Goal: Navigation & Orientation: Understand site structure

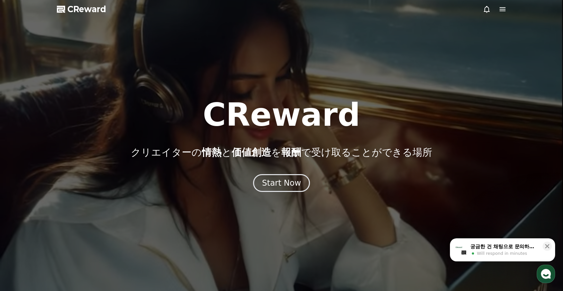
click at [546, 275] on icon "button" at bounding box center [546, 274] width 12 height 12
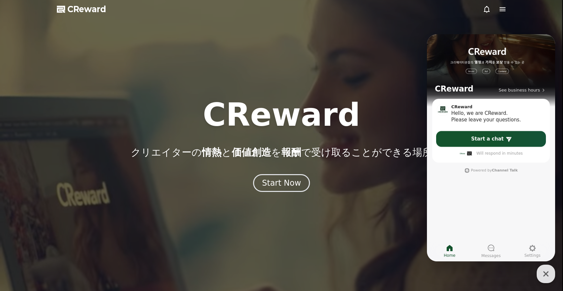
click at [341, 207] on div at bounding box center [281, 145] width 563 height 291
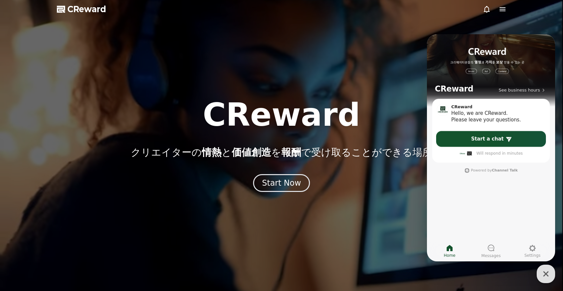
drag, startPoint x: 534, startPoint y: 11, endPoint x: 529, endPoint y: 11, distance: 4.9
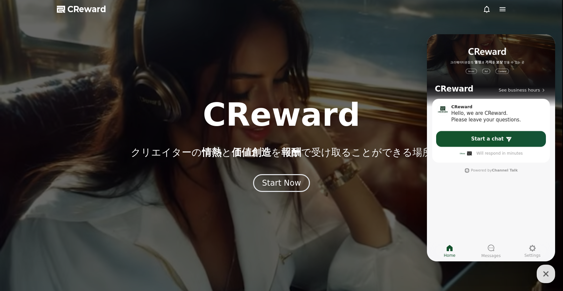
click at [534, 11] on div at bounding box center [281, 145] width 563 height 291
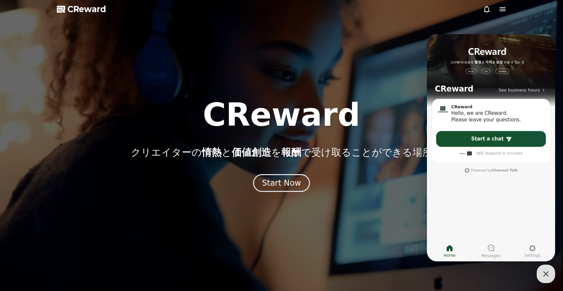
click at [507, 11] on div at bounding box center [281, 145] width 563 height 291
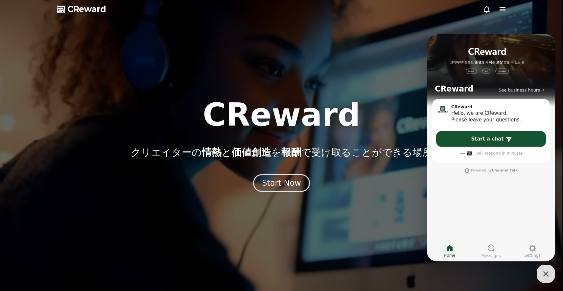
click at [498, 10] on div at bounding box center [495, 9] width 24 height 8
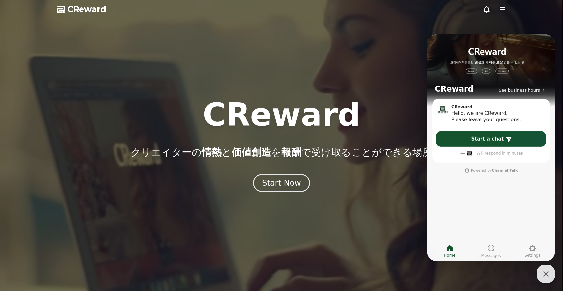
click at [500, 9] on icon at bounding box center [503, 9] width 6 height 4
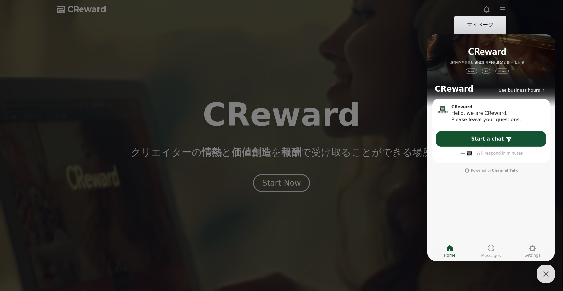
click at [487, 25] on link "マイページ" at bounding box center [480, 25] width 53 height 18
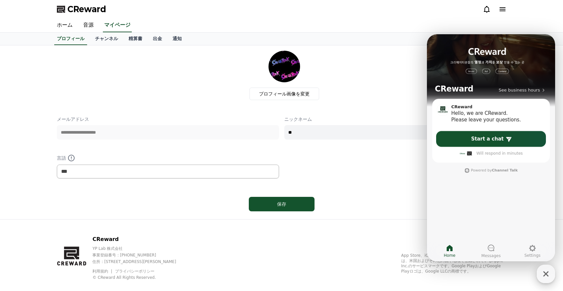
click at [542, 274] on icon "button" at bounding box center [546, 274] width 12 height 12
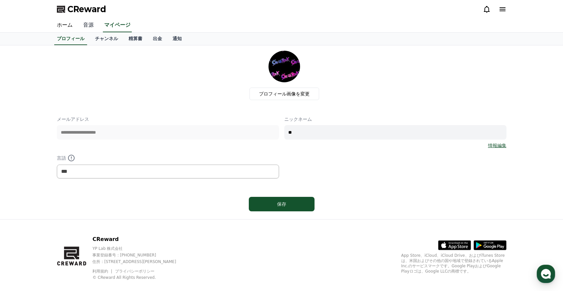
click at [90, 28] on link "音源" at bounding box center [88, 25] width 21 height 14
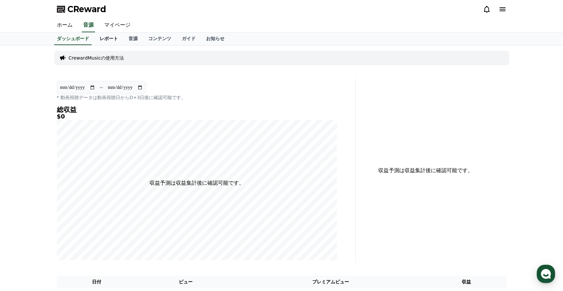
click at [103, 37] on link "レポート" at bounding box center [108, 39] width 29 height 12
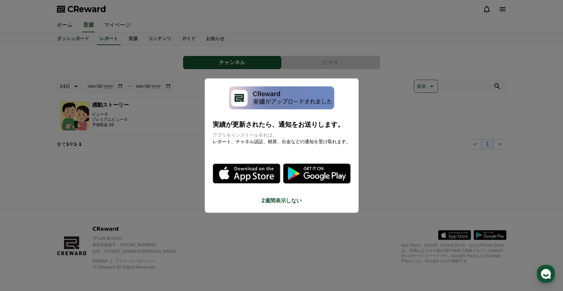
click at [141, 37] on button "close modal" at bounding box center [281, 145] width 563 height 291
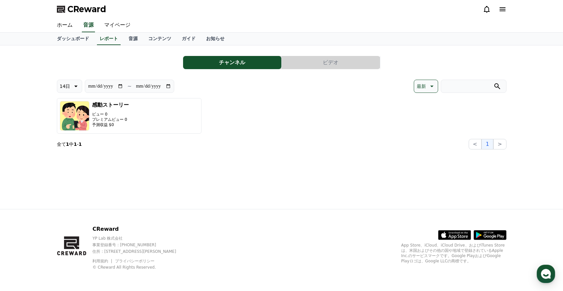
click at [141, 37] on link "音源" at bounding box center [133, 39] width 20 height 12
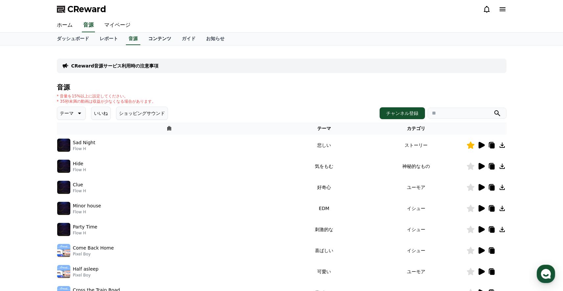
click at [167, 40] on link "コンテンツ" at bounding box center [160, 39] width 34 height 12
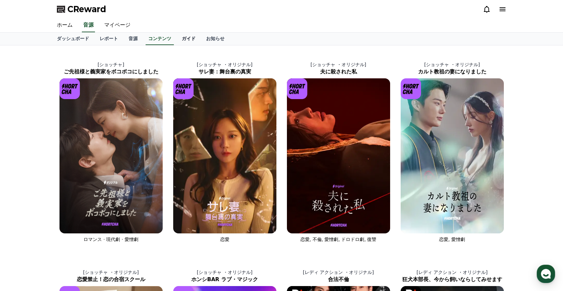
click at [188, 41] on link "ガイド" at bounding box center [189, 39] width 24 height 12
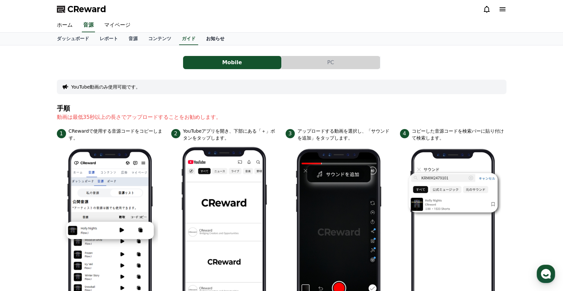
click at [216, 38] on link "お知らせ" at bounding box center [215, 39] width 29 height 12
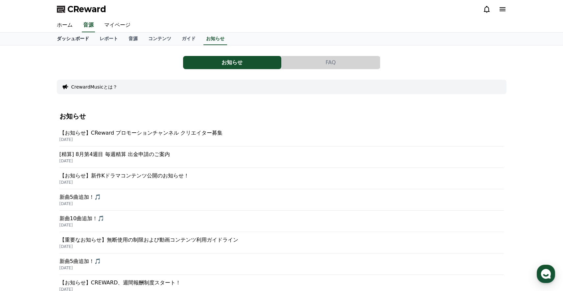
click at [78, 41] on link "ダッシュボード" at bounding box center [73, 39] width 43 height 12
